Goal: Information Seeking & Learning: Learn about a topic

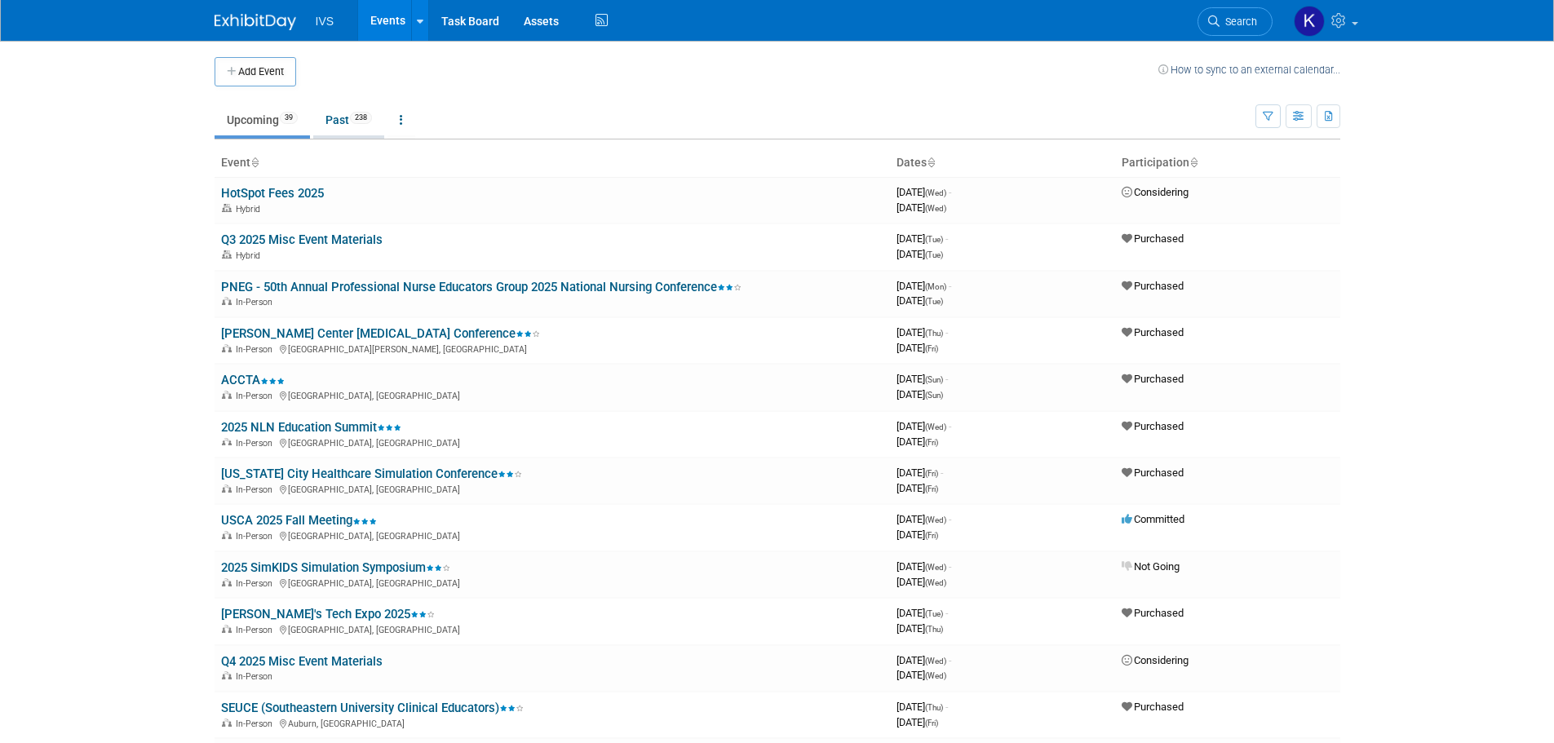
click at [339, 115] on link "Past 238" at bounding box center [348, 119] width 71 height 31
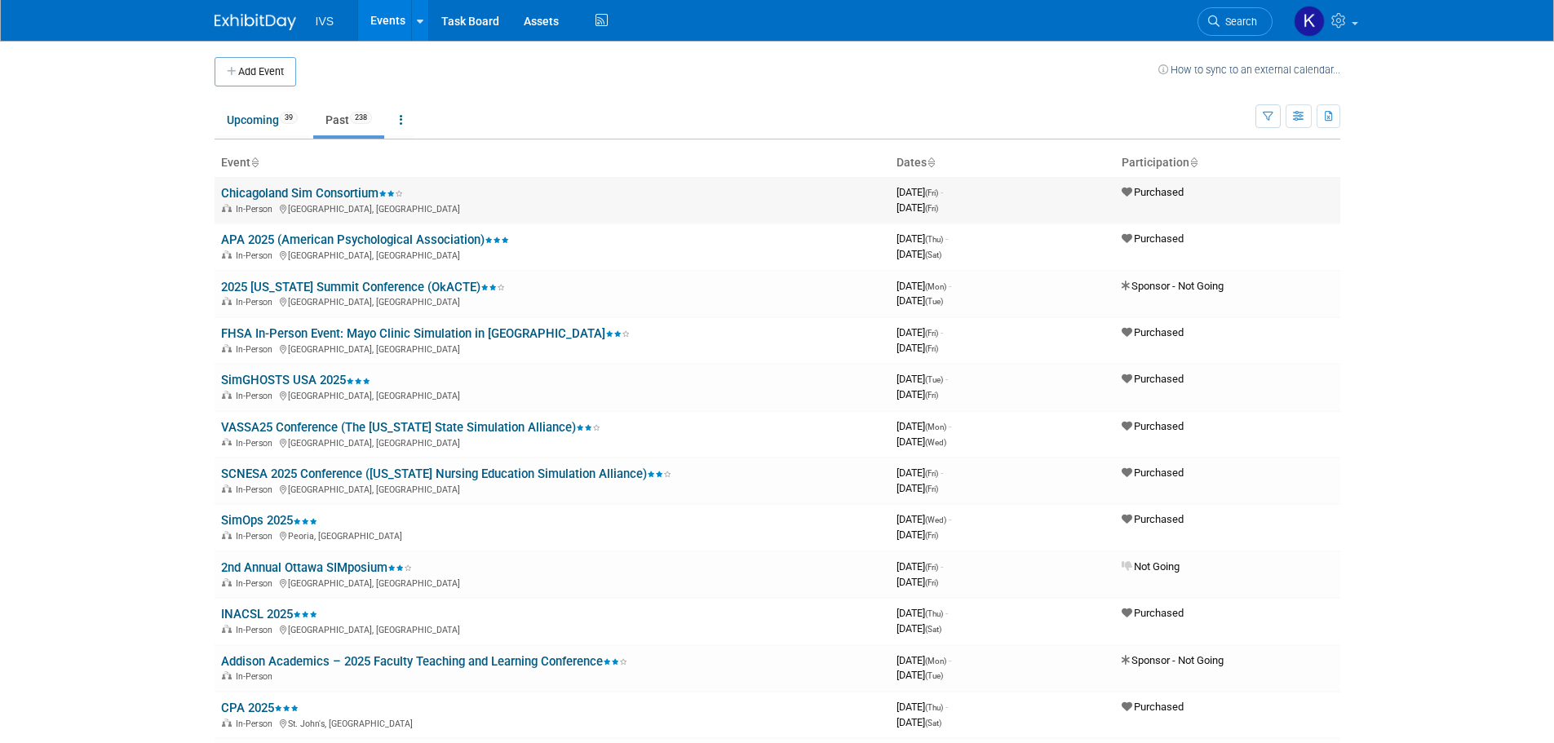
click at [342, 194] on link "Chicagoland Sim Consortium" at bounding box center [312, 193] width 182 height 15
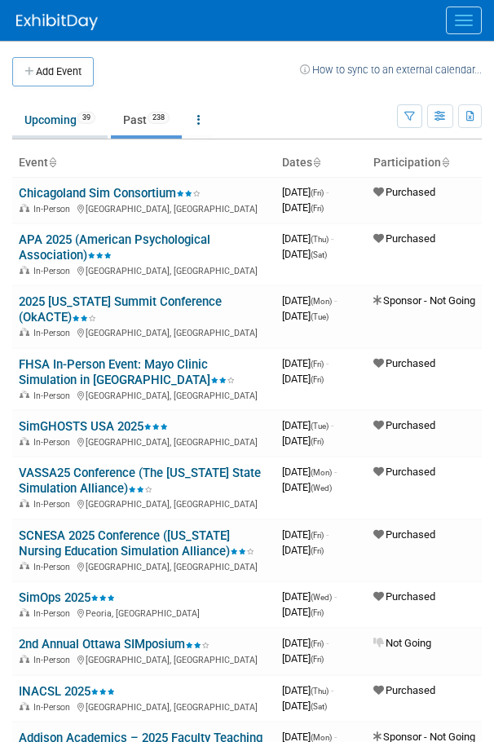
click at [65, 130] on link "Upcoming 39" at bounding box center [59, 119] width 95 height 31
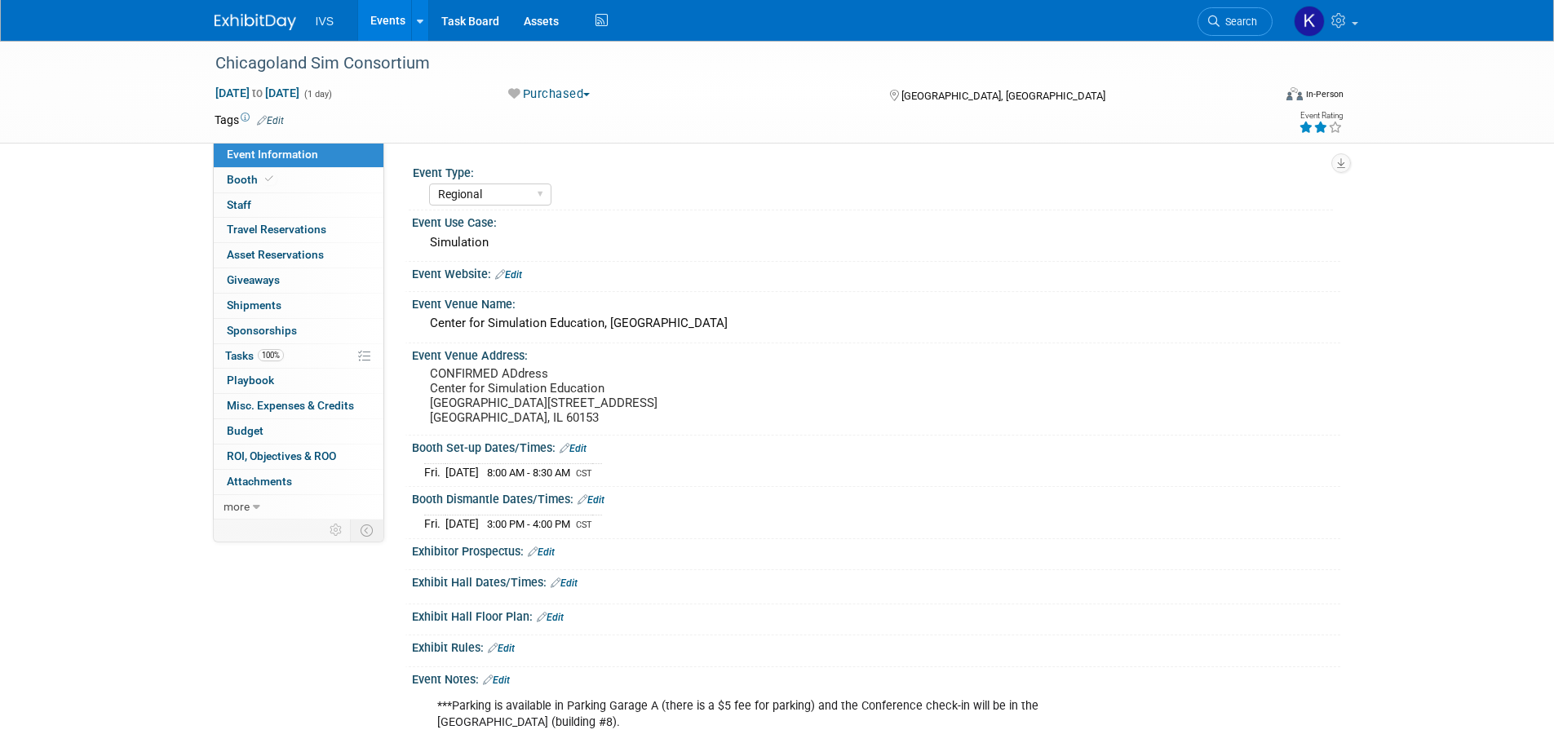
select select "Regional"
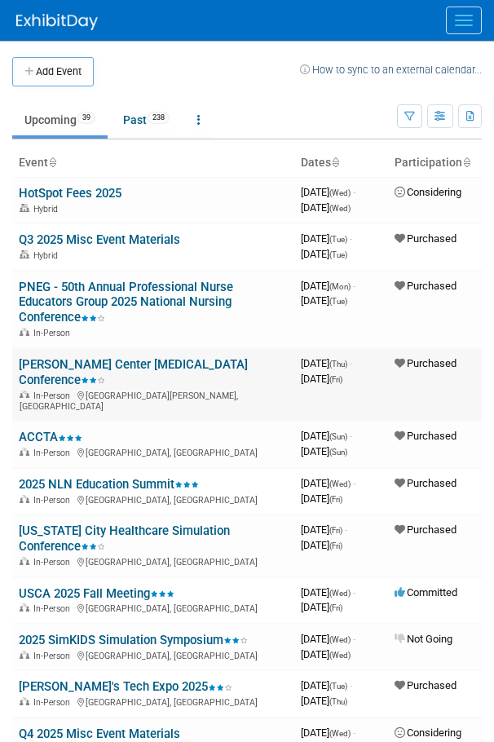
click at [141, 359] on link "[PERSON_NAME] Center [MEDICAL_DATA] Conference" at bounding box center [133, 372] width 229 height 30
click at [39, 430] on link "ACCTA" at bounding box center [51, 437] width 64 height 15
click at [131, 477] on link "2025 NLN Education Summit" at bounding box center [109, 484] width 180 height 15
click at [131, 524] on link "Kansas City Healthcare Simulation Conference" at bounding box center [124, 539] width 211 height 30
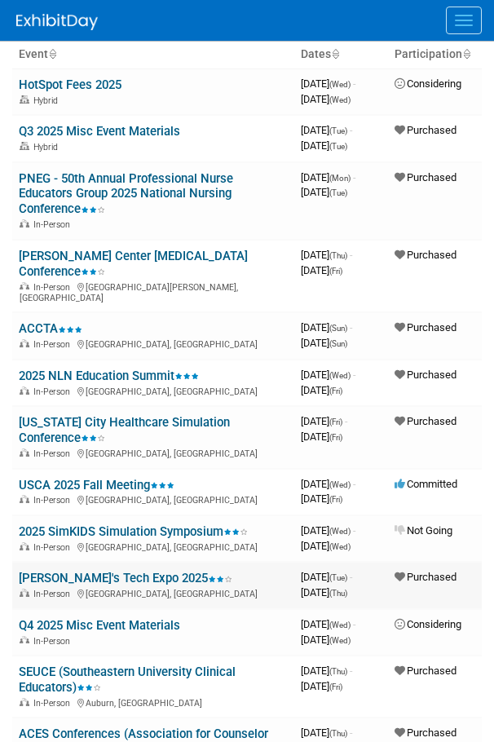
click at [121, 585] on link "Ivan's Tech Expo 2025" at bounding box center [126, 578] width 214 height 15
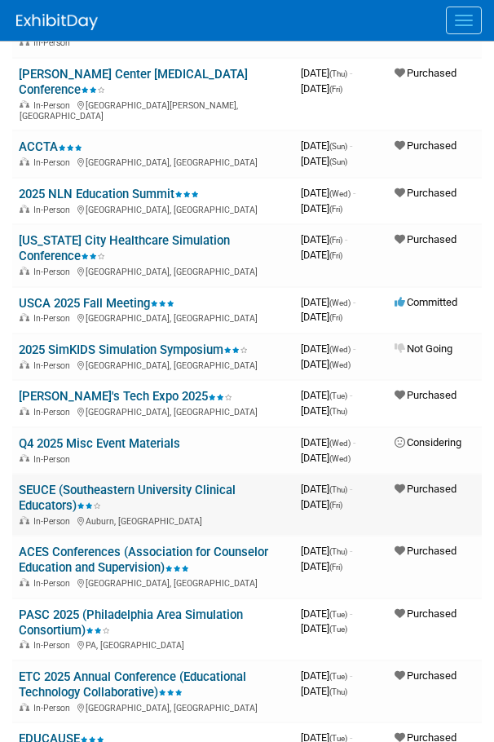
scroll to position [326, 0]
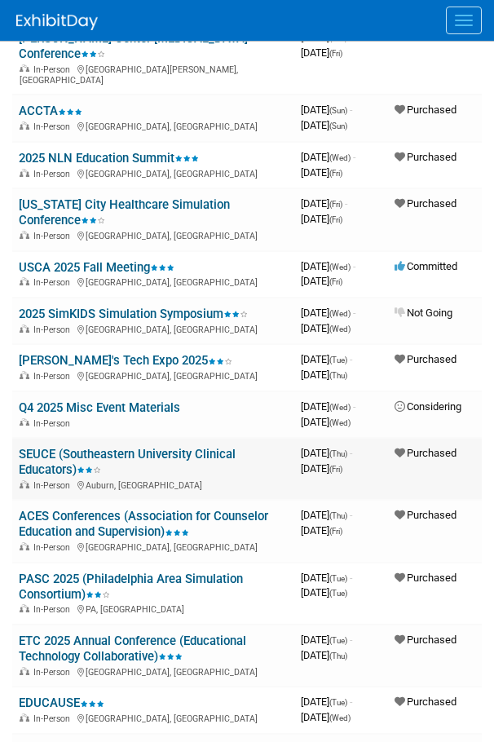
click at [109, 458] on link "SEUCE (Southeastern University Clinical Educators)" at bounding box center [127, 462] width 217 height 30
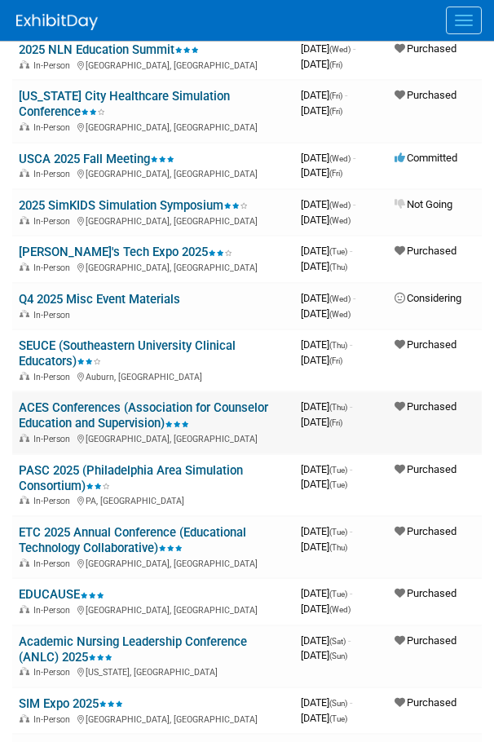
click at [161, 416] on link "ACES Conferences (Association for Counselor Education and Supervision)" at bounding box center [144, 415] width 250 height 30
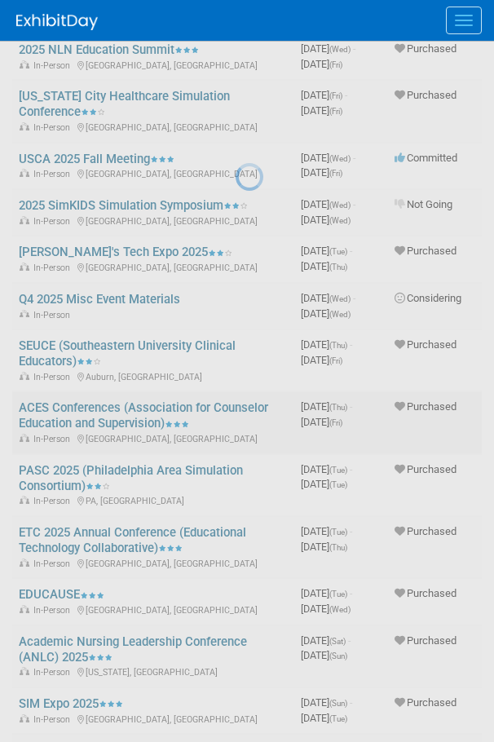
scroll to position [450, 0]
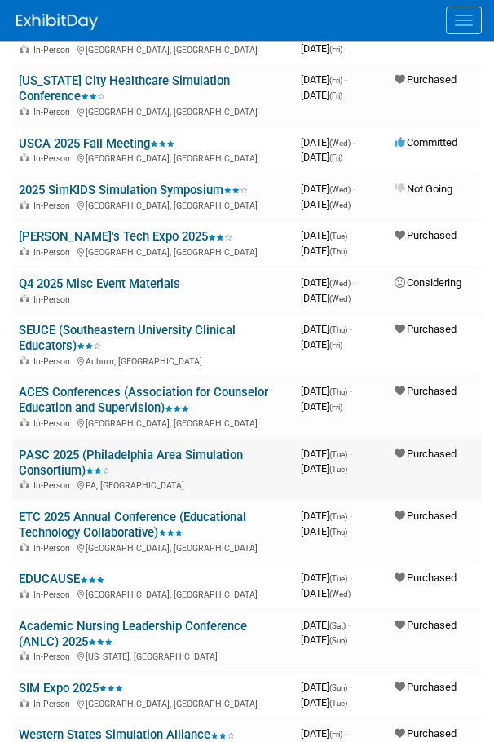
click at [137, 471] on link "PASC 2025 (Philadelphia Area Simulation Consortium)" at bounding box center [131, 463] width 224 height 30
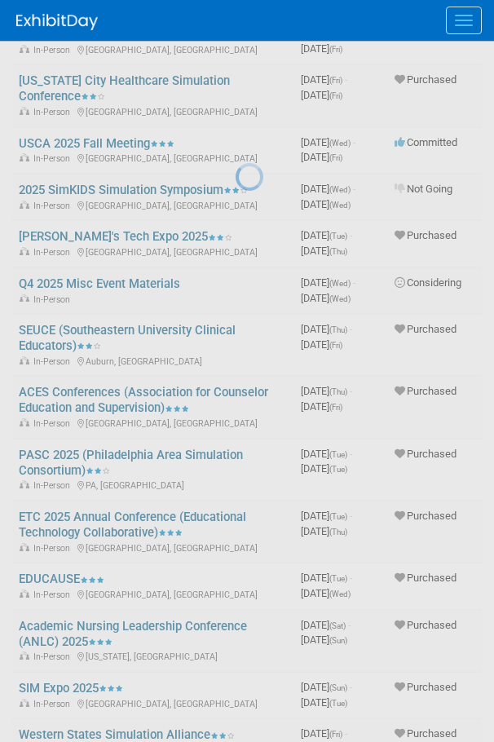
scroll to position [466, 0]
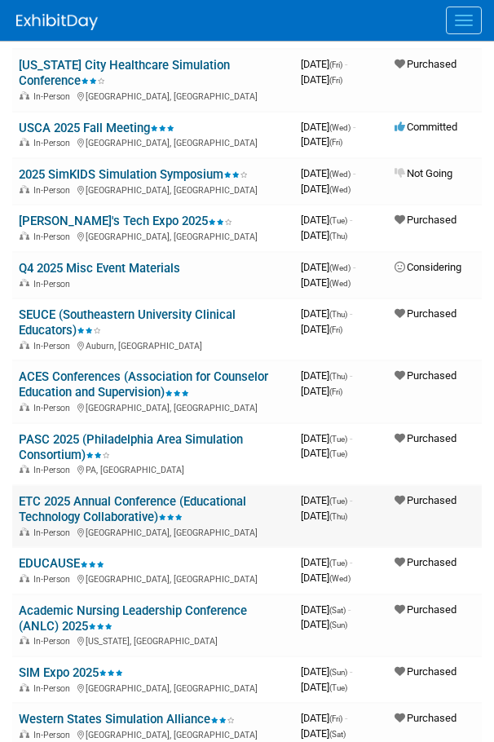
click at [124, 518] on link "ETC 2025 Annual Conference (Educational Technology Collaborative)" at bounding box center [133, 509] width 228 height 30
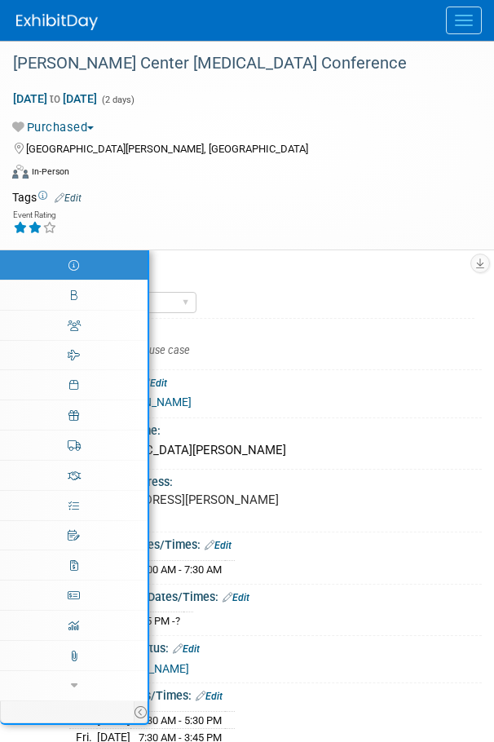
select select "Regional"
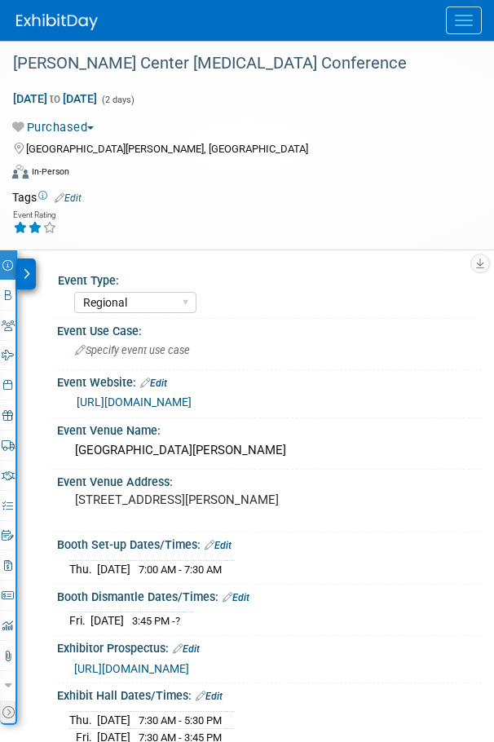
click at [218, 21] on div at bounding box center [255, 20] width 478 height 41
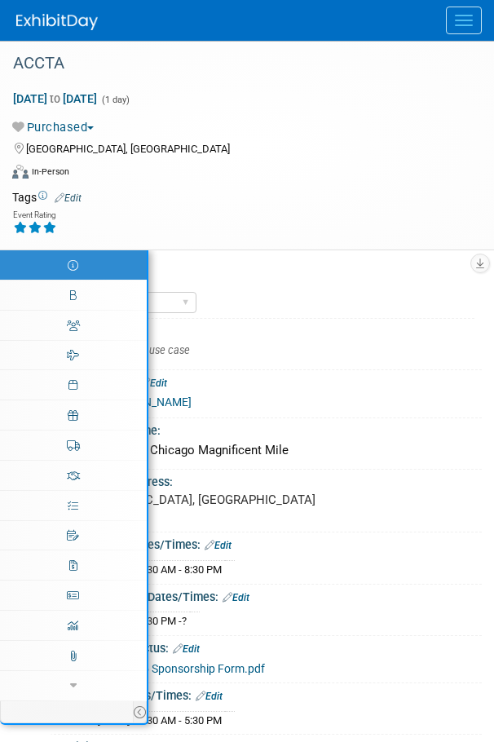
select select "National"
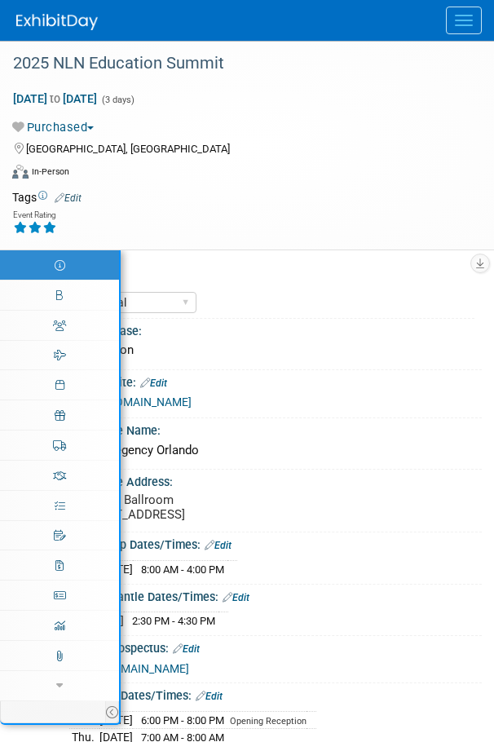
select select "National"
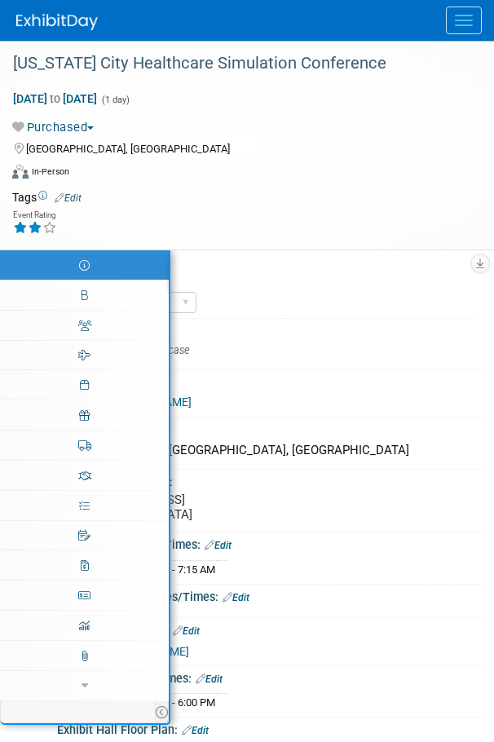
select select "Regional"
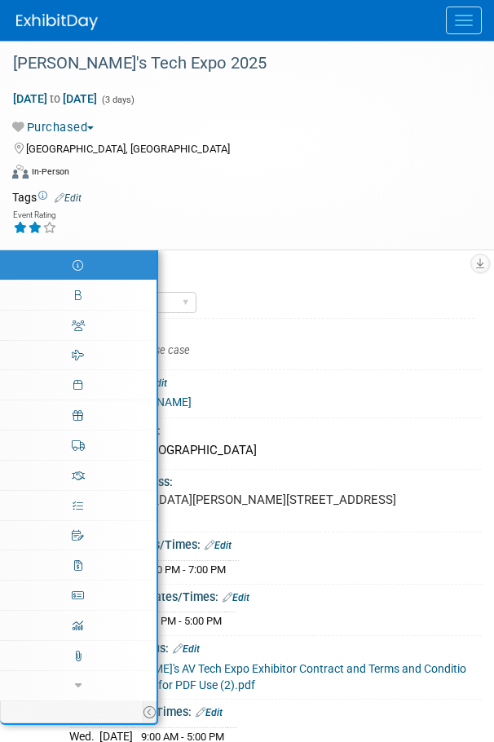
select select "Regional"
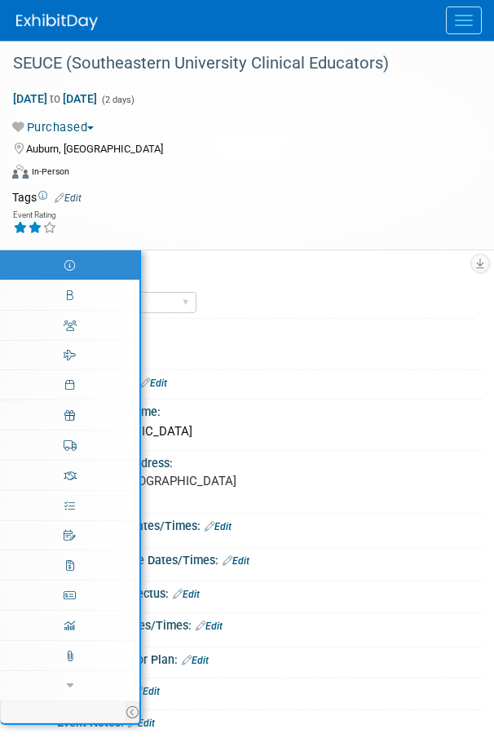
select select "Regional"
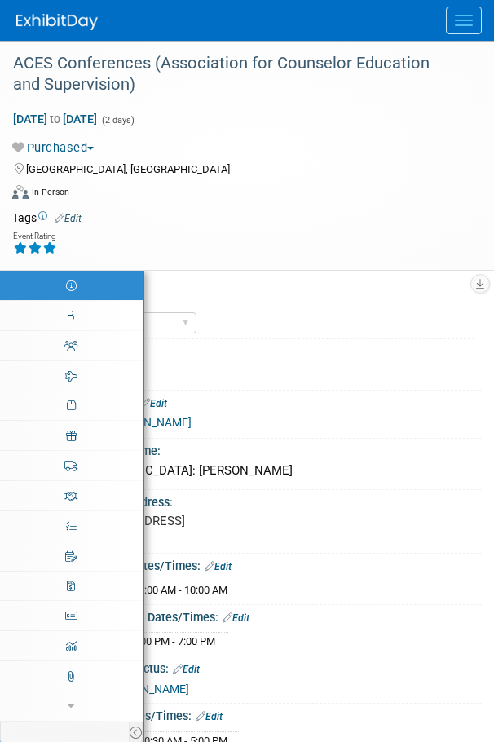
select select "National"
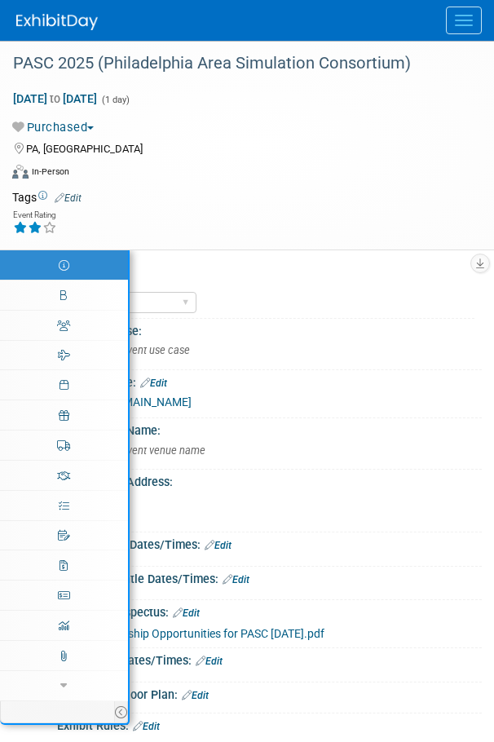
select select "Regional"
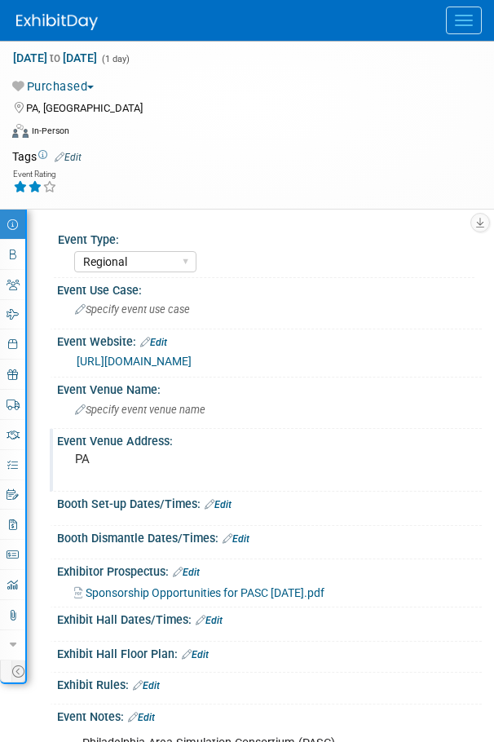
scroll to position [108, 0]
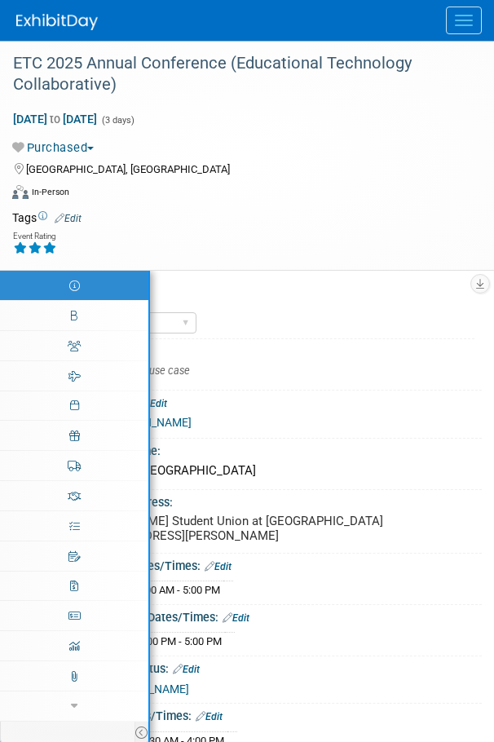
select select "National"
